Goal: Transaction & Acquisition: Purchase product/service

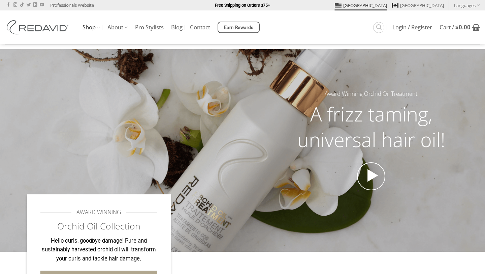
click at [93, 28] on link "Shop" at bounding box center [92, 27] width 18 height 13
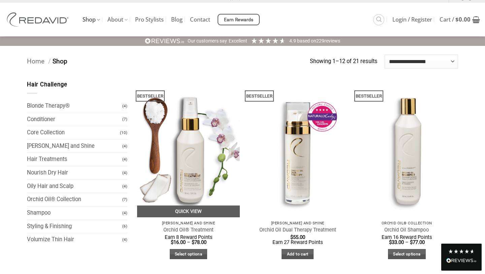
scroll to position [8, 0]
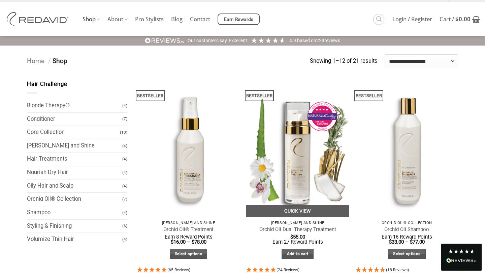
click at [281, 201] on img at bounding box center [297, 148] width 103 height 137
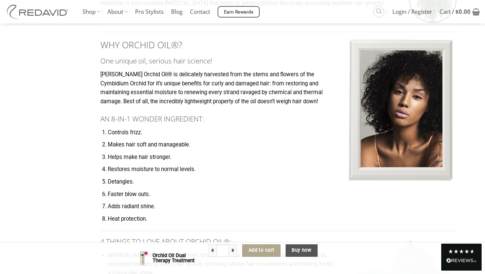
scroll to position [914, 0]
